Goal: Information Seeking & Learning: Learn about a topic

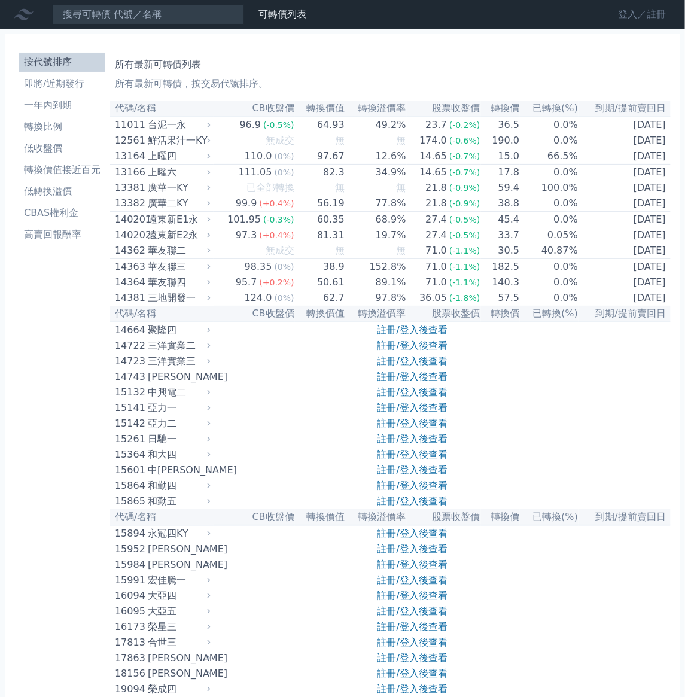
drag, startPoint x: 624, startPoint y: 22, endPoint x: 611, endPoint y: 28, distance: 14.2
click at [624, 22] on link "登入／註冊" at bounding box center [641, 14] width 67 height 19
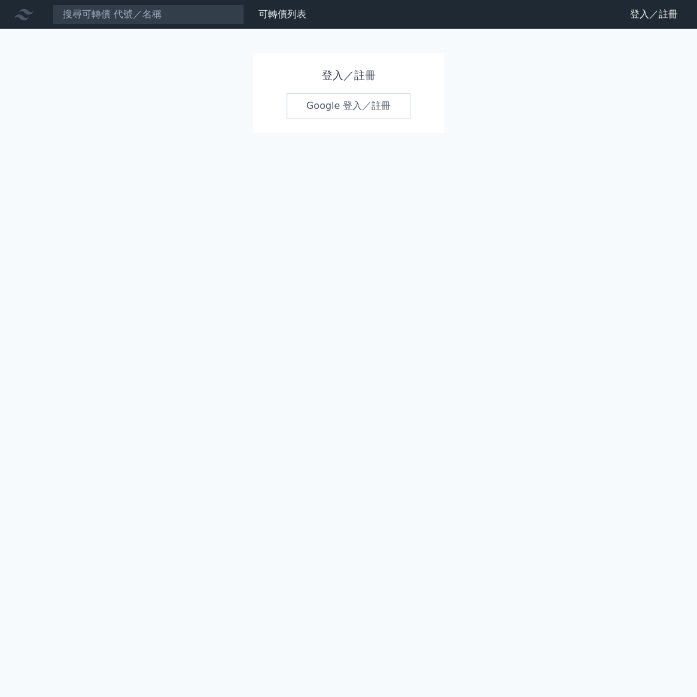
click at [358, 118] on link "Google 登入／註冊" at bounding box center [349, 105] width 124 height 25
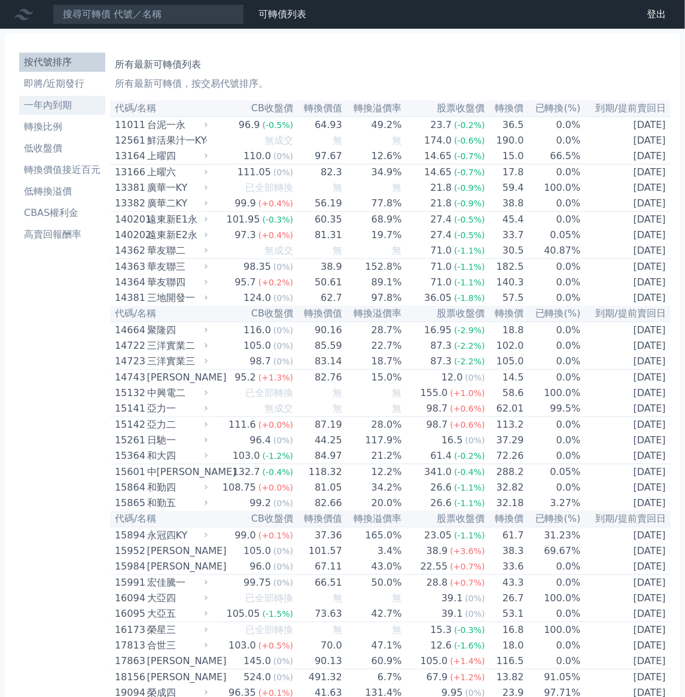
click at [68, 112] on li "一年內到期" at bounding box center [62, 105] width 86 height 14
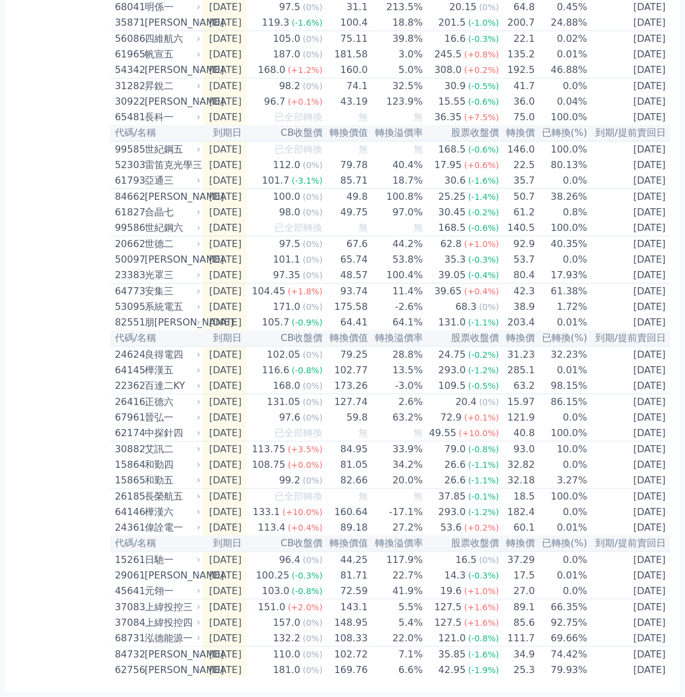
scroll to position [0, 110]
drag, startPoint x: 132, startPoint y: 132, endPoint x: 696, endPoint y: 648, distance: 764.6
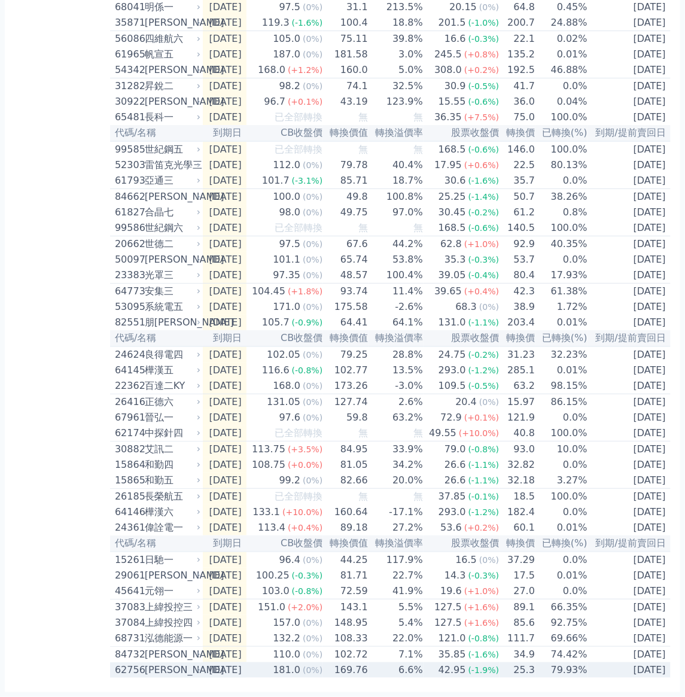
copy table
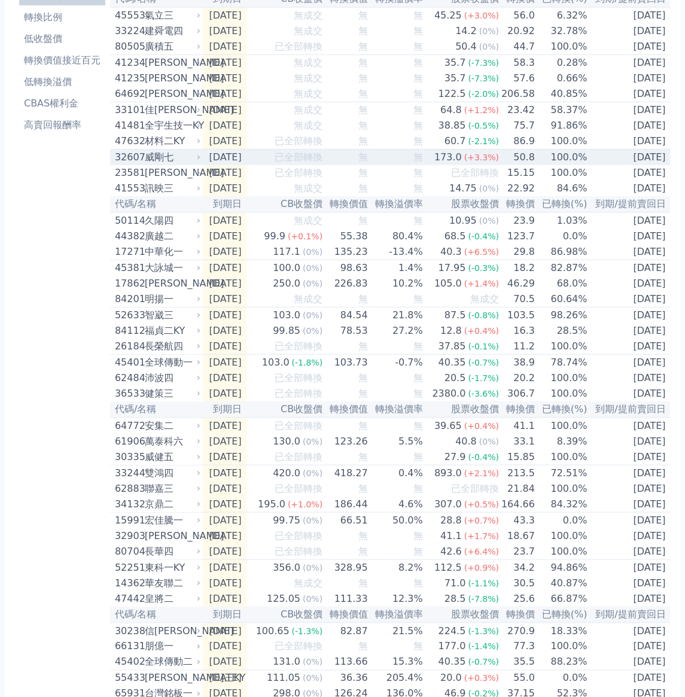
scroll to position [0, 0]
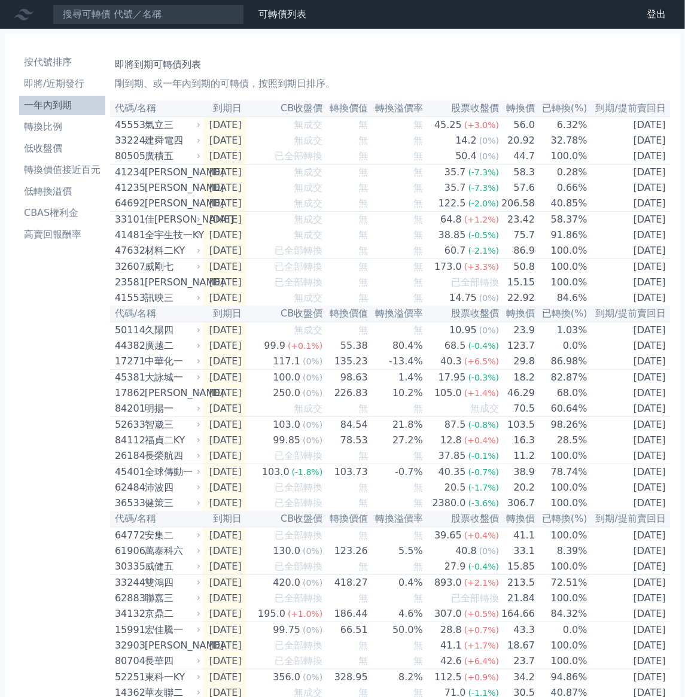
click at [364, 91] on p "剛到期、或一年內到期的可轉債，按照到期日排序。" at bounding box center [390, 84] width 551 height 14
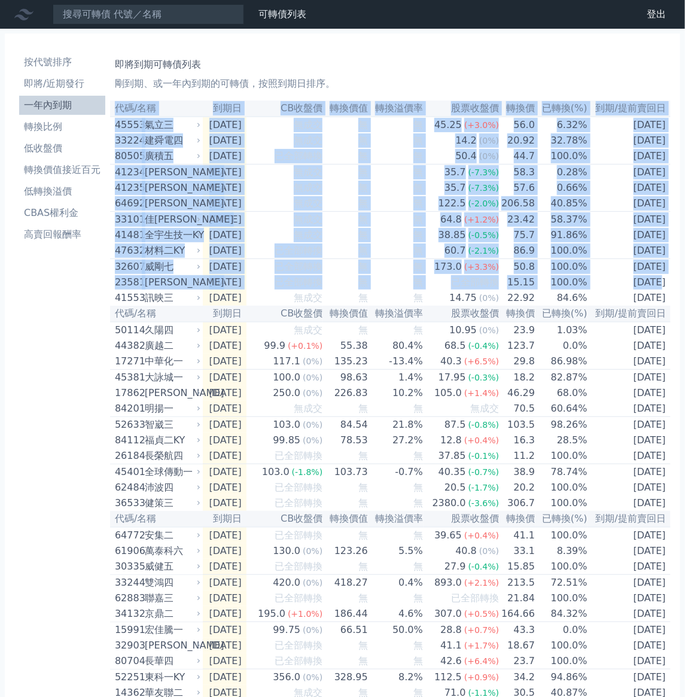
scroll to position [2128, 0]
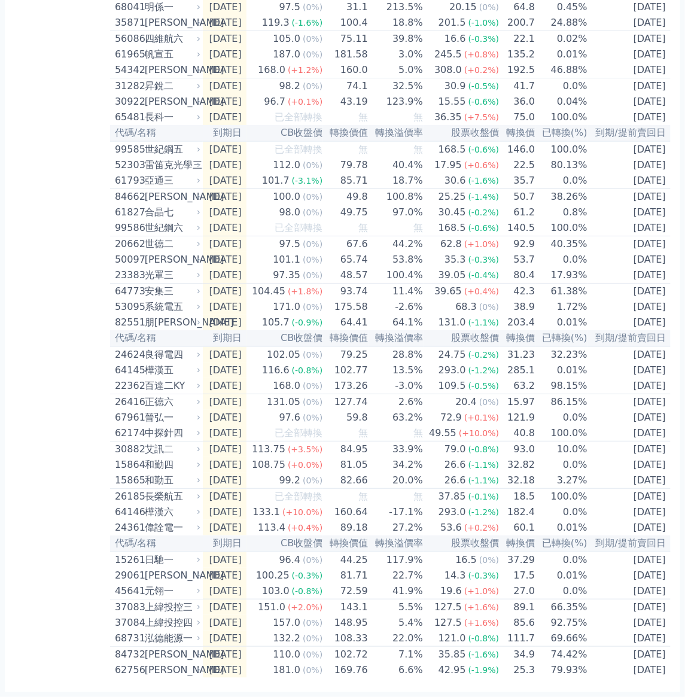
drag, startPoint x: 134, startPoint y: 137, endPoint x: 696, endPoint y: 660, distance: 767.7
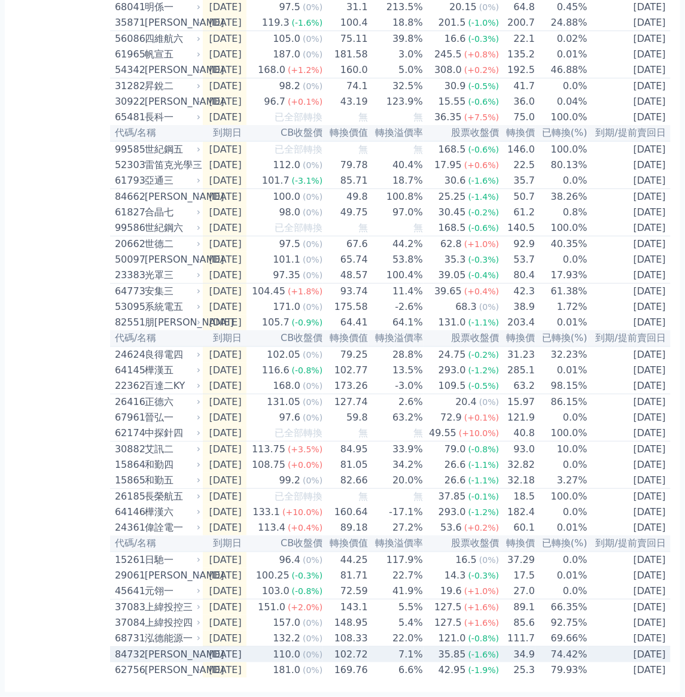
copy table
